Goal: Find specific page/section: Find specific page/section

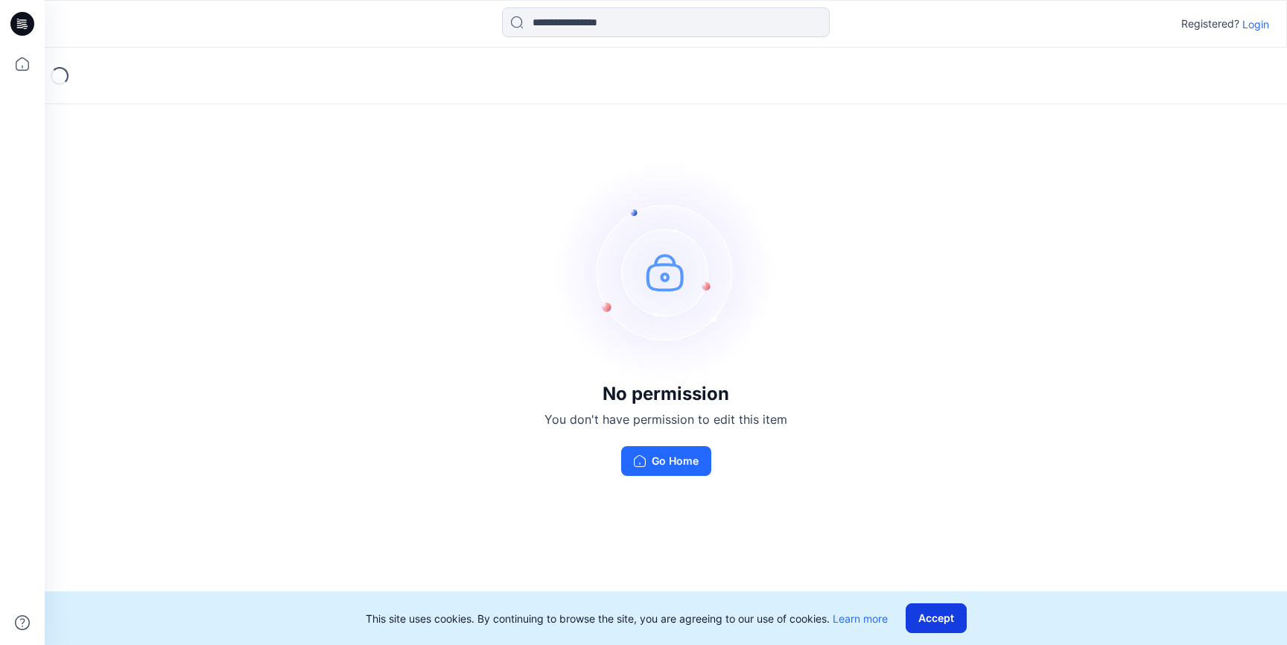
click at [938, 623] on button "Accept" at bounding box center [935, 618] width 61 height 30
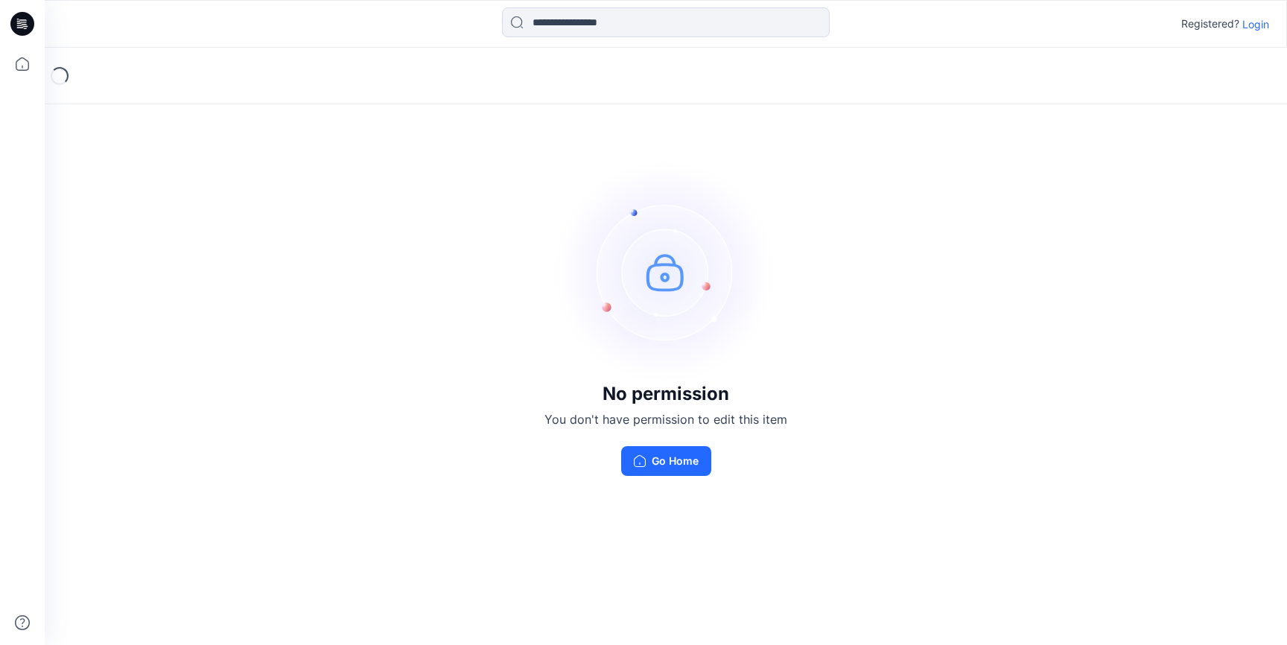
click at [1252, 23] on p "Login" at bounding box center [1255, 24] width 27 height 16
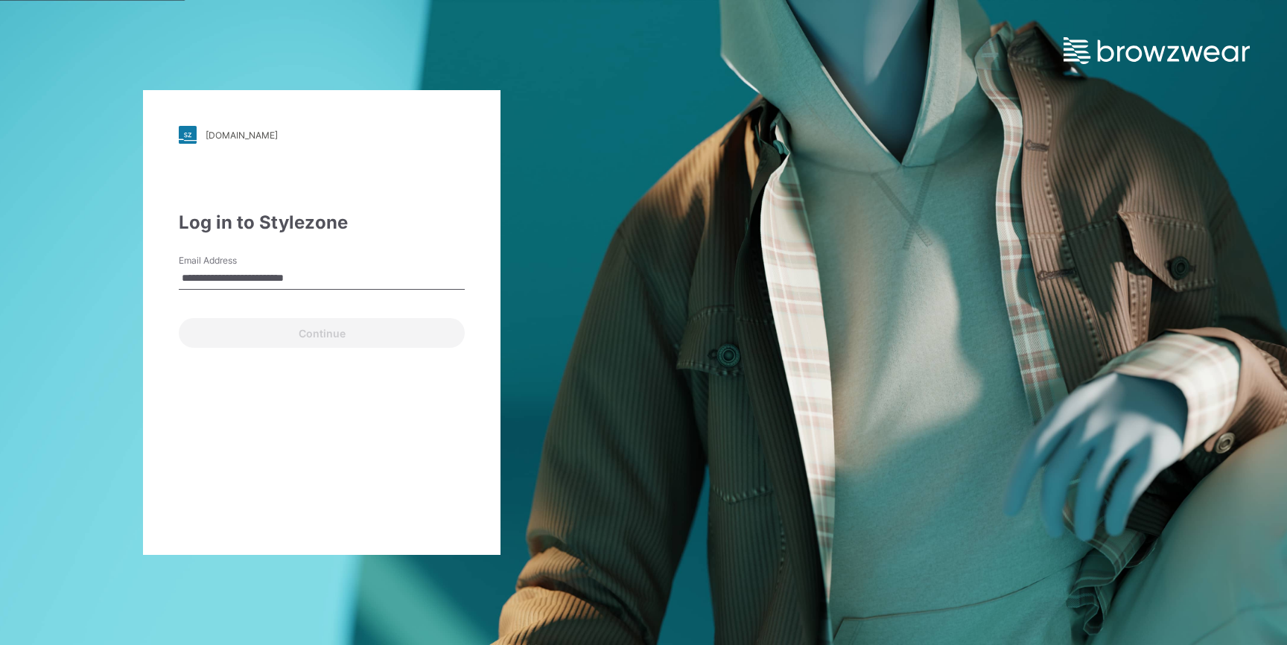
drag, startPoint x: 368, startPoint y: 276, endPoint x: 287, endPoint y: 276, distance: 81.2
click at [287, 276] on input "**********" at bounding box center [322, 278] width 286 height 22
type input "**********"
click at [179, 318] on button "Continue" at bounding box center [322, 333] width 286 height 30
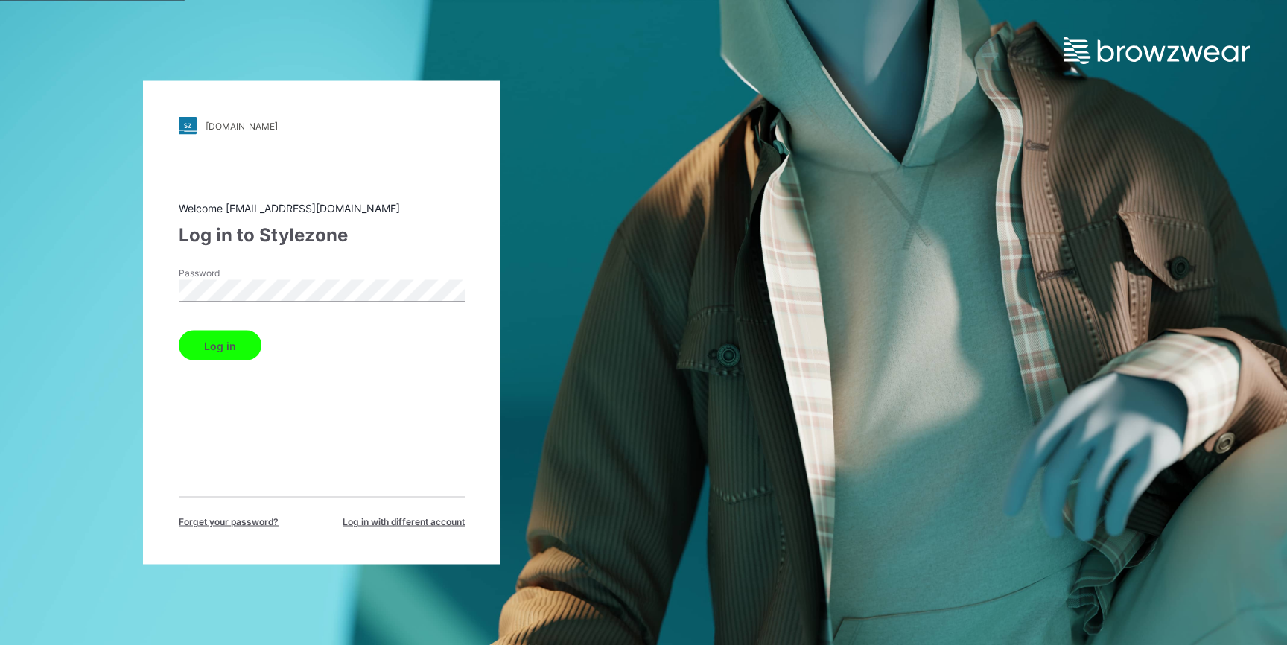
click at [237, 348] on button "Log in" at bounding box center [220, 346] width 83 height 30
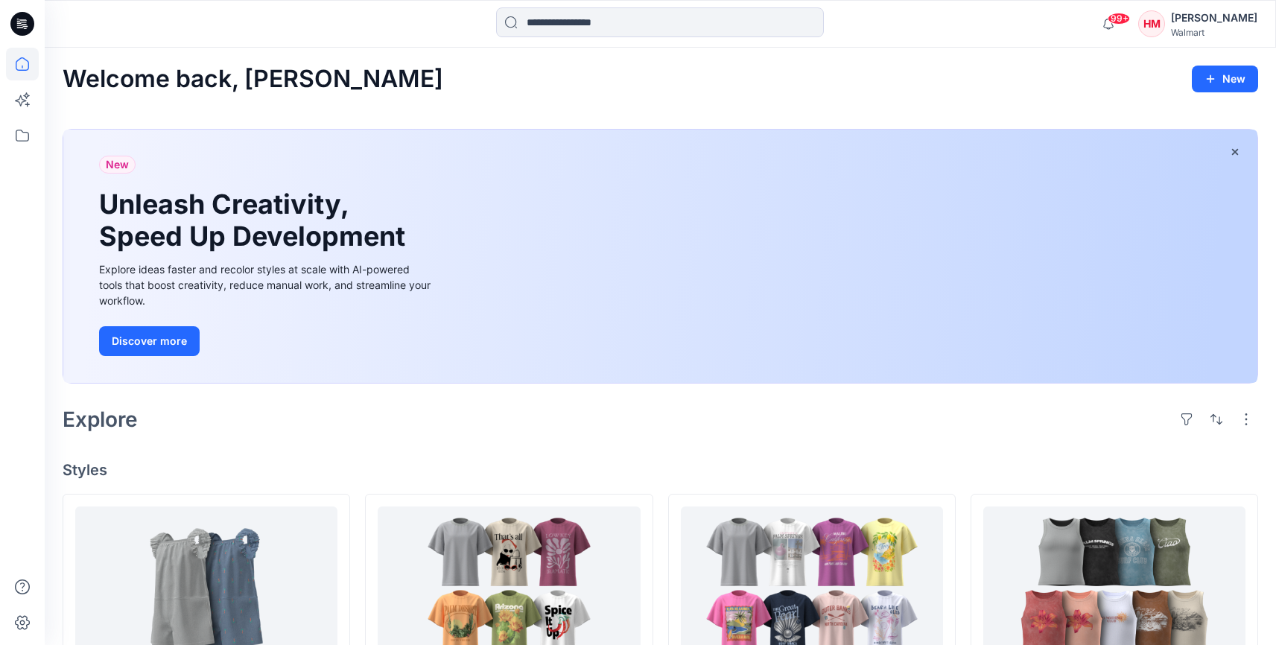
click at [25, 28] on icon at bounding box center [22, 24] width 24 height 24
click at [24, 19] on icon at bounding box center [22, 24] width 24 height 24
click at [22, 139] on icon at bounding box center [22, 135] width 33 height 33
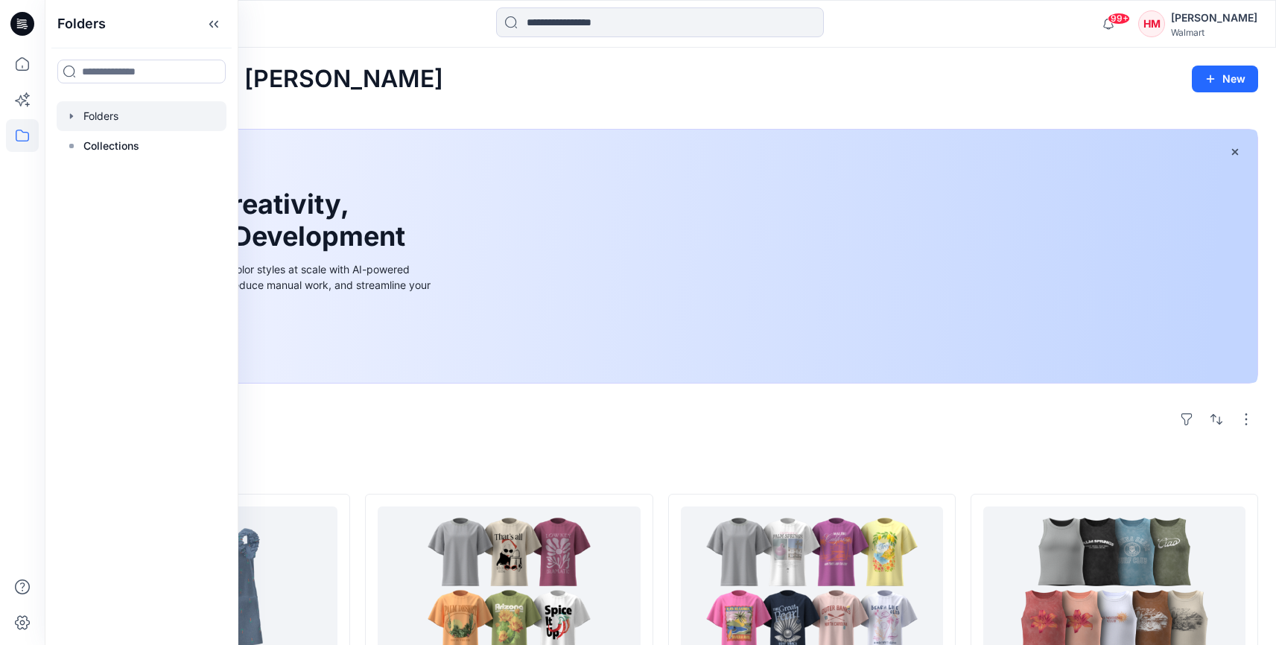
click at [104, 118] on div at bounding box center [142, 116] width 170 height 30
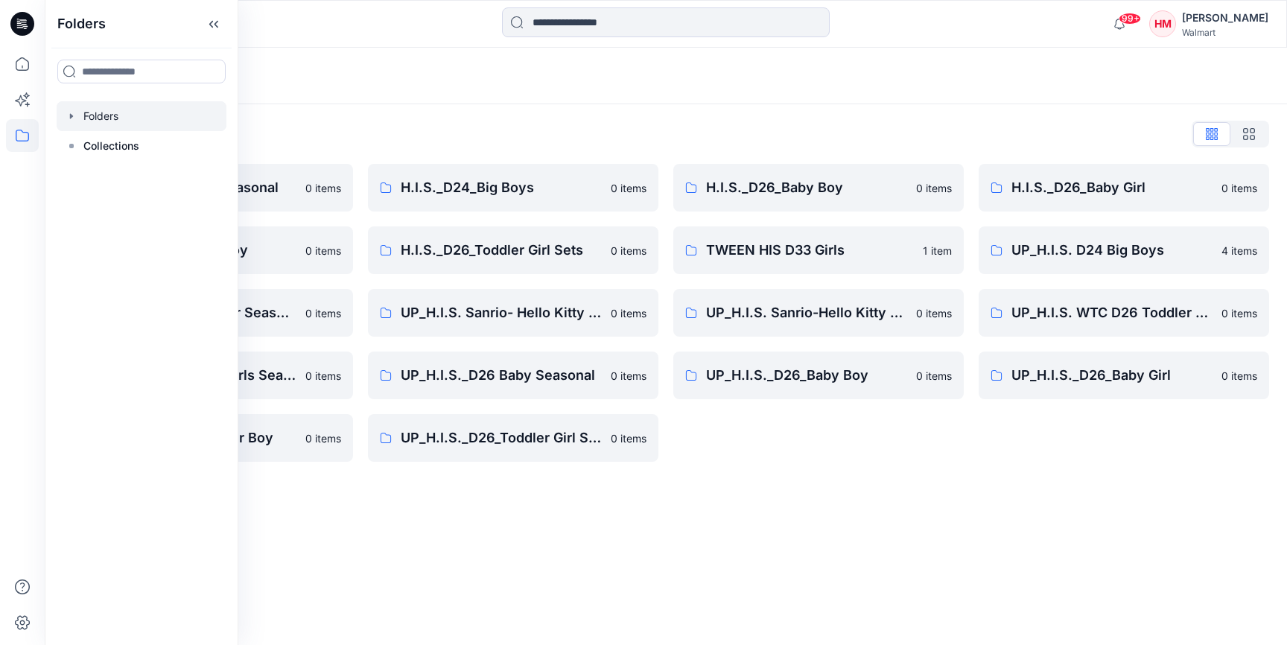
click at [556, 97] on div "Folders" at bounding box center [666, 76] width 1242 height 57
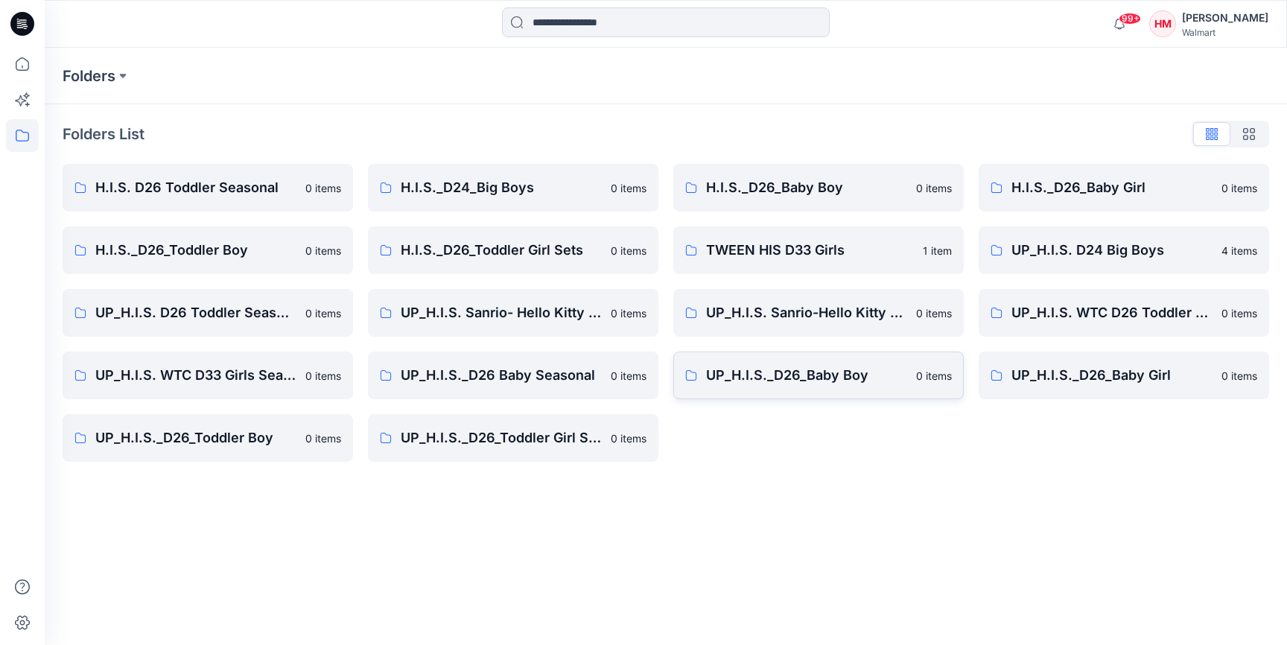
click at [783, 375] on p "UP_H.I.S._D26_Baby Boy" at bounding box center [806, 375] width 201 height 21
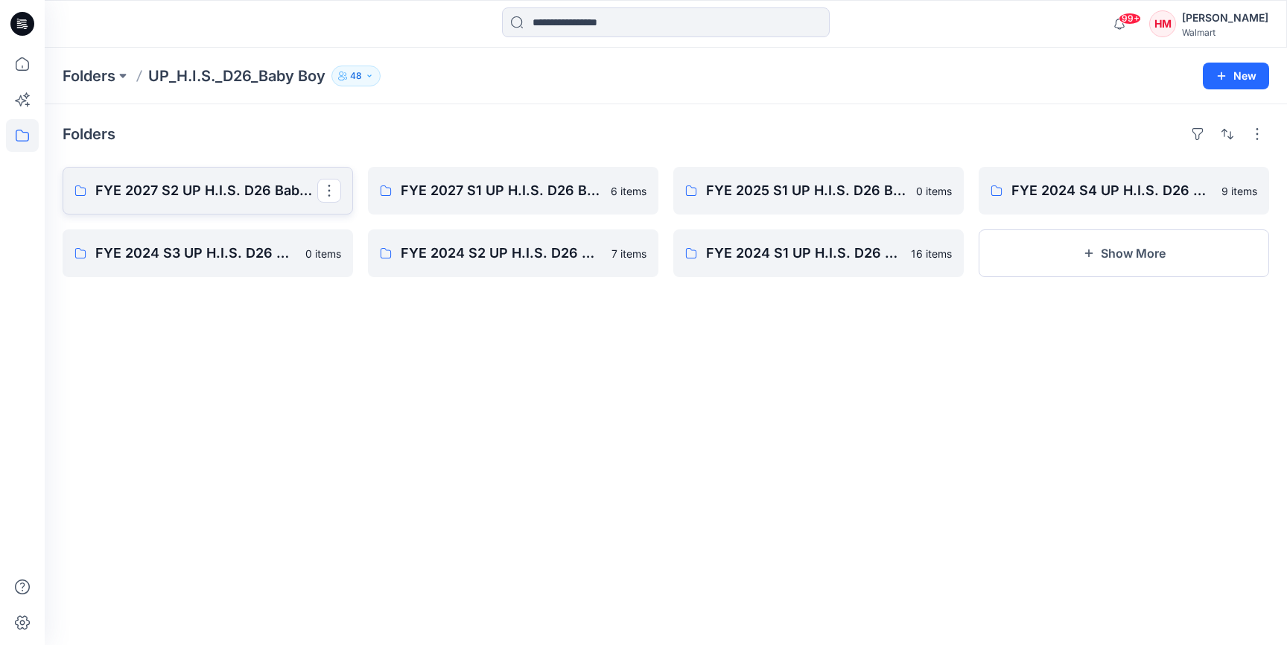
click at [243, 194] on p "FYE 2027 S2 UP H.I.S. D26 Baby Boy" at bounding box center [206, 190] width 222 height 21
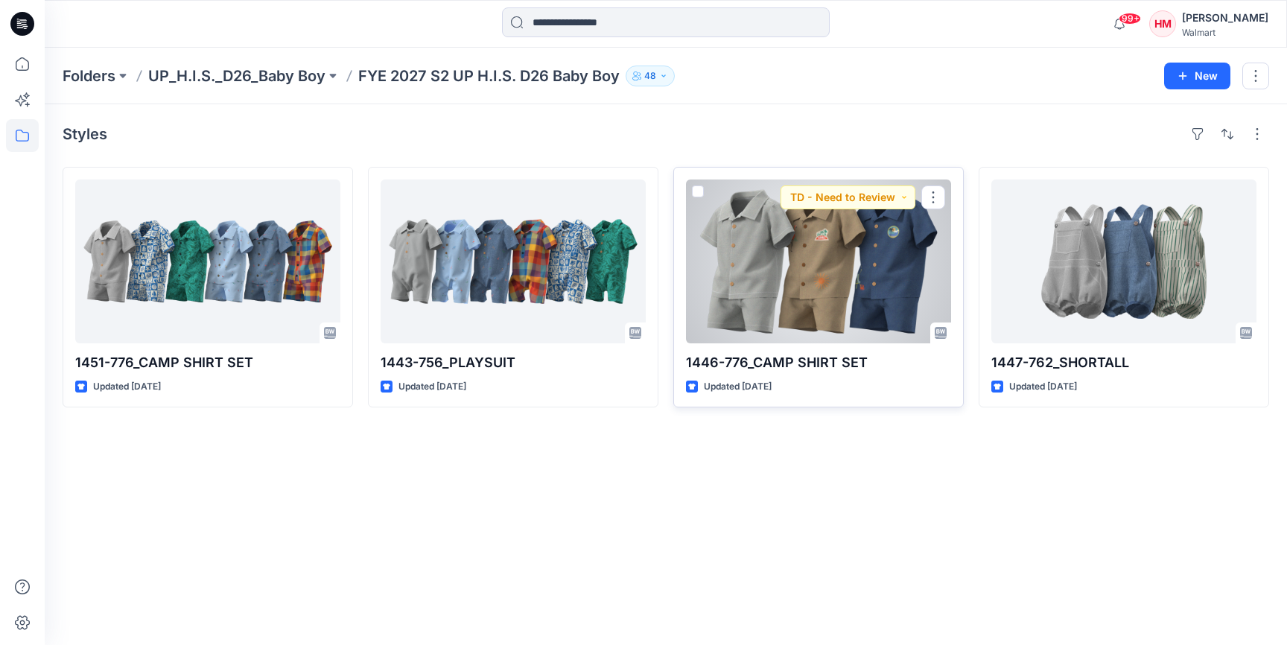
click at [837, 278] on div at bounding box center [818, 261] width 265 height 164
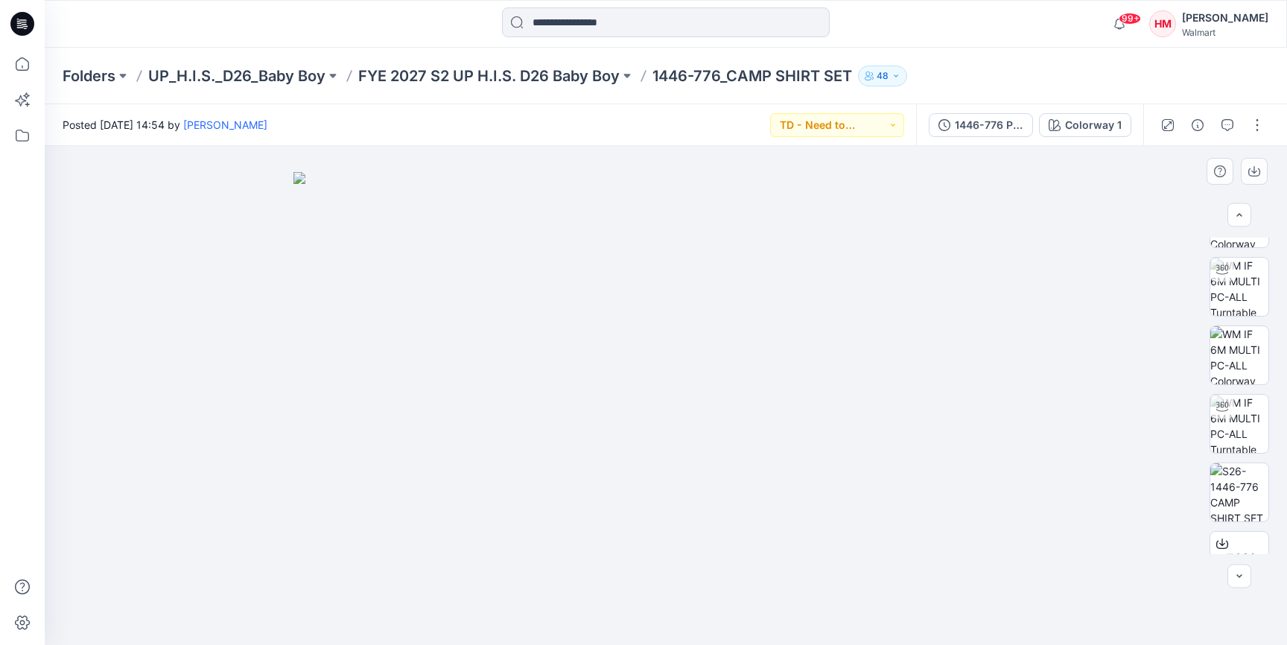
scroll to position [287, 0]
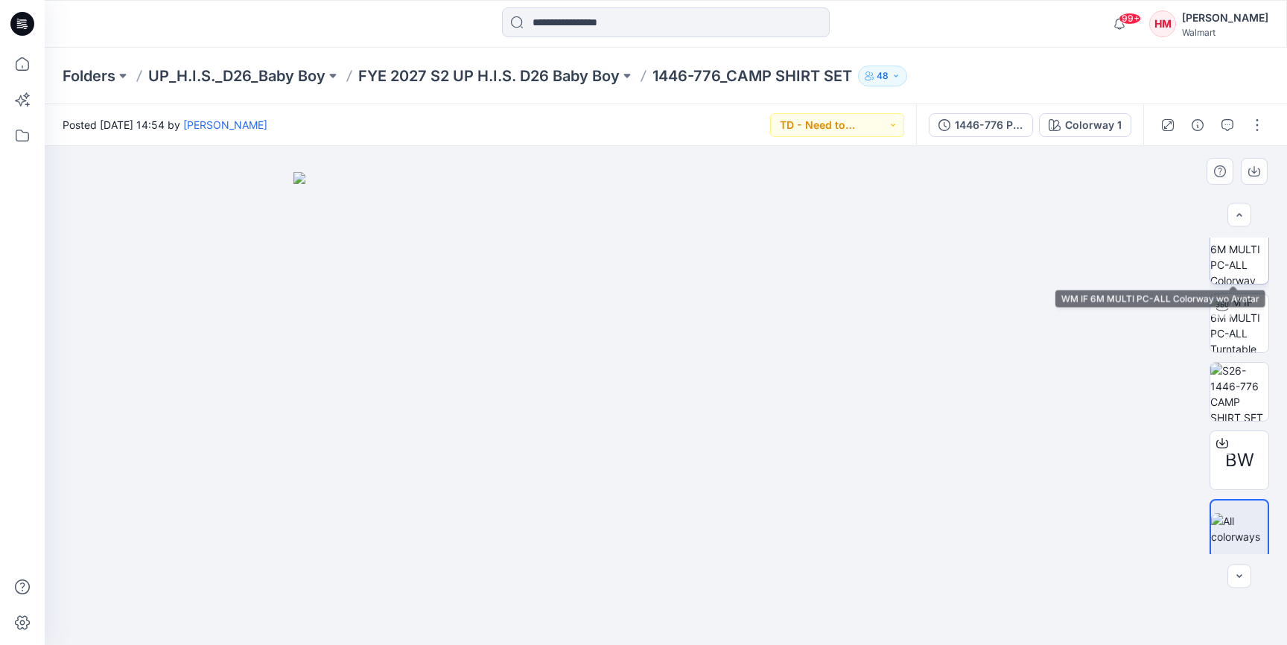
click at [1260, 261] on img at bounding box center [1239, 255] width 58 height 58
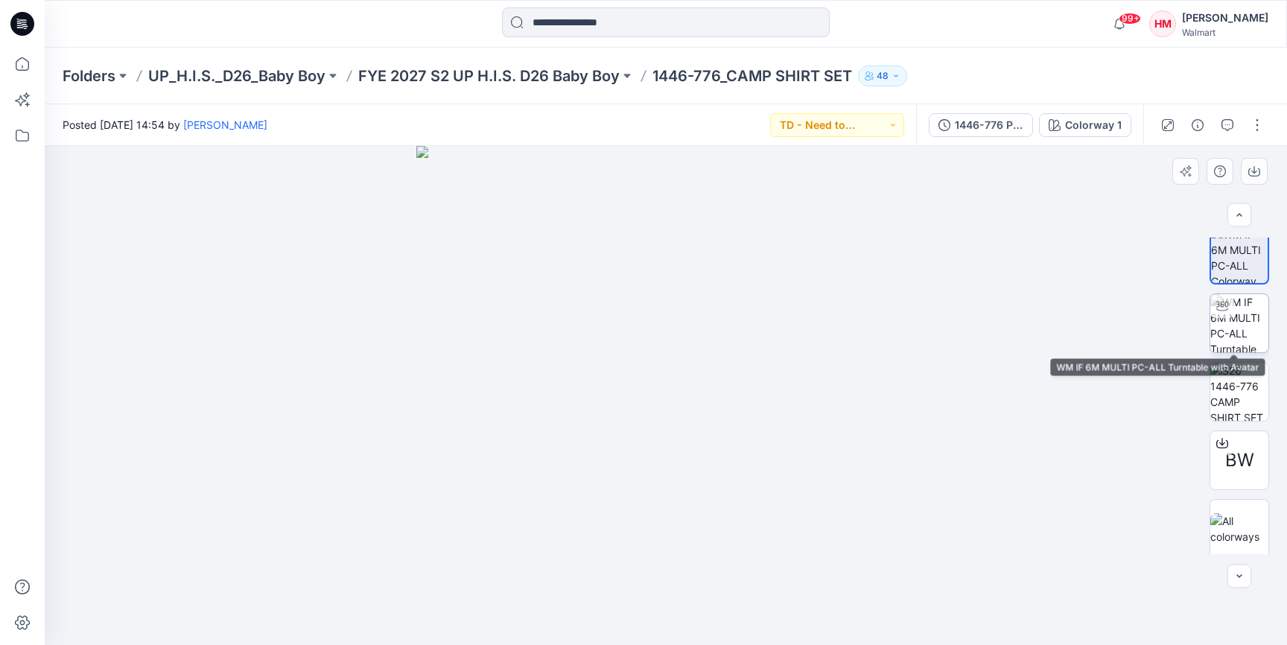
click at [1255, 316] on img at bounding box center [1239, 323] width 58 height 58
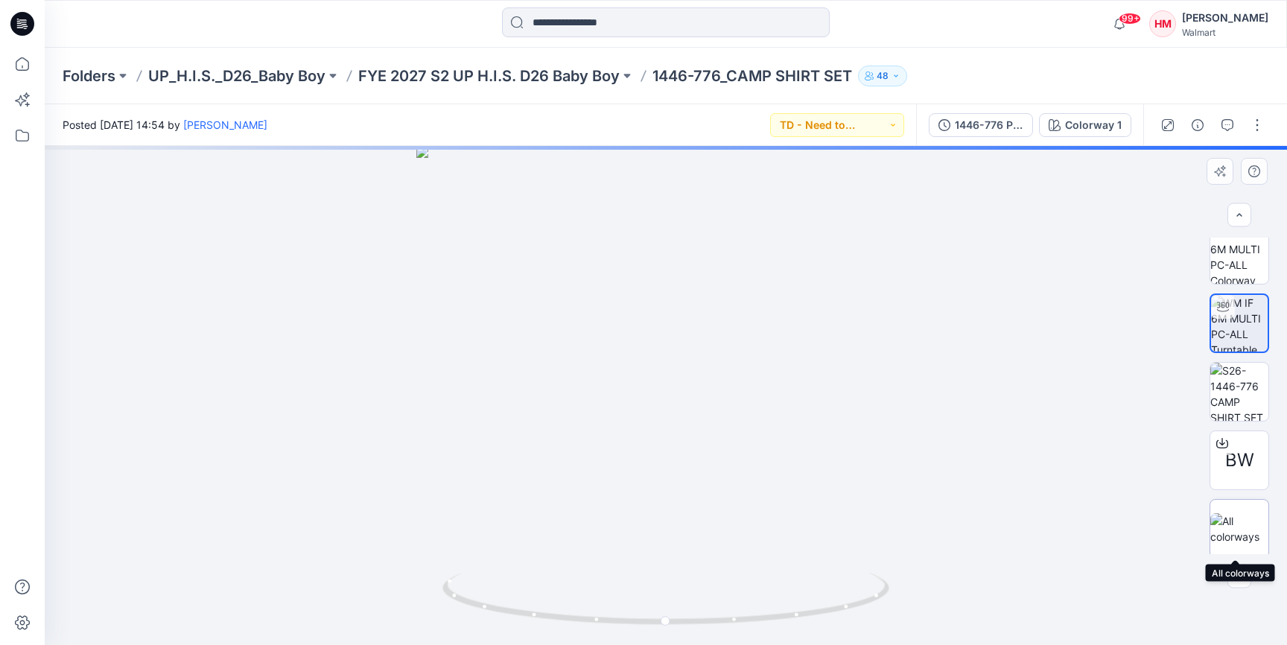
click at [1247, 522] on img at bounding box center [1239, 528] width 58 height 31
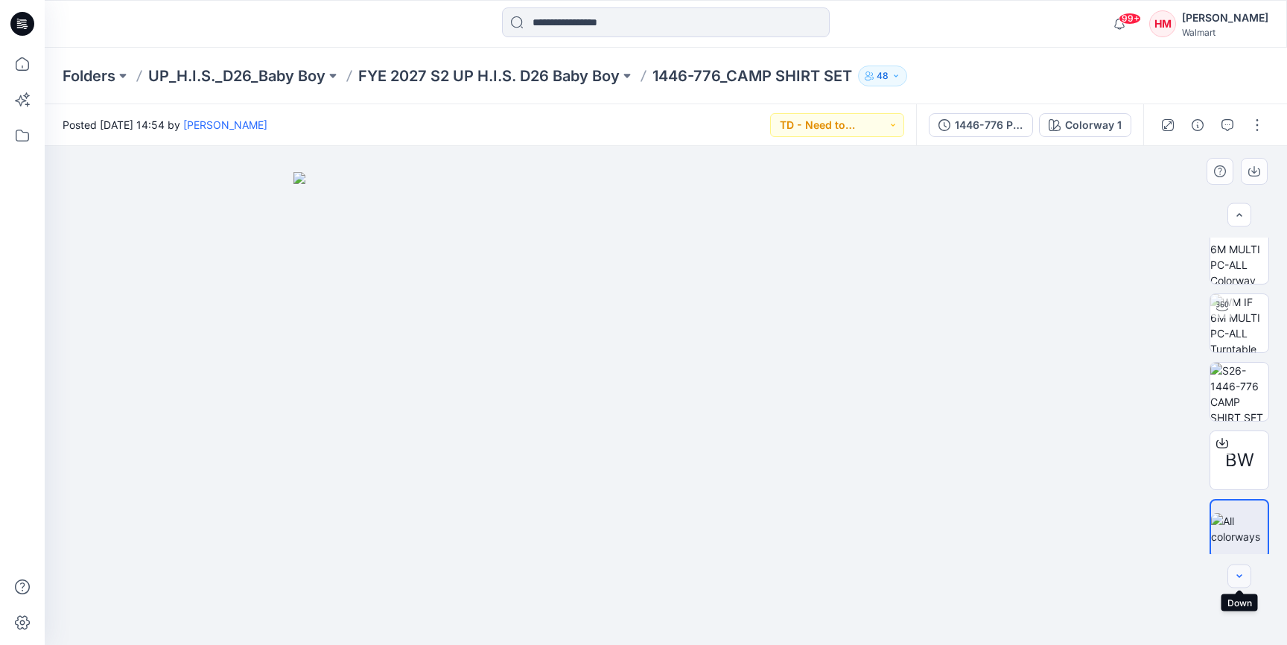
click at [1243, 580] on icon "button" at bounding box center [1239, 576] width 12 height 12
click at [932, 327] on img at bounding box center [665, 408] width 745 height 473
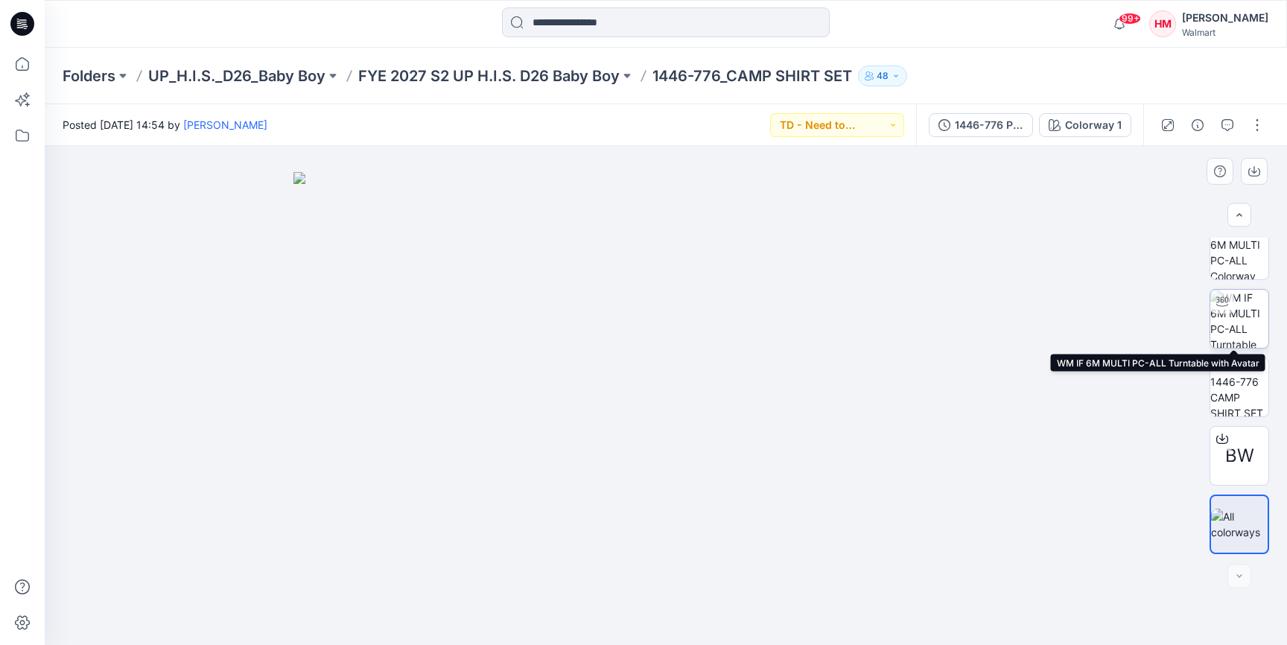
click at [1261, 309] on img at bounding box center [1239, 319] width 58 height 58
